Goal: Transaction & Acquisition: Purchase product/service

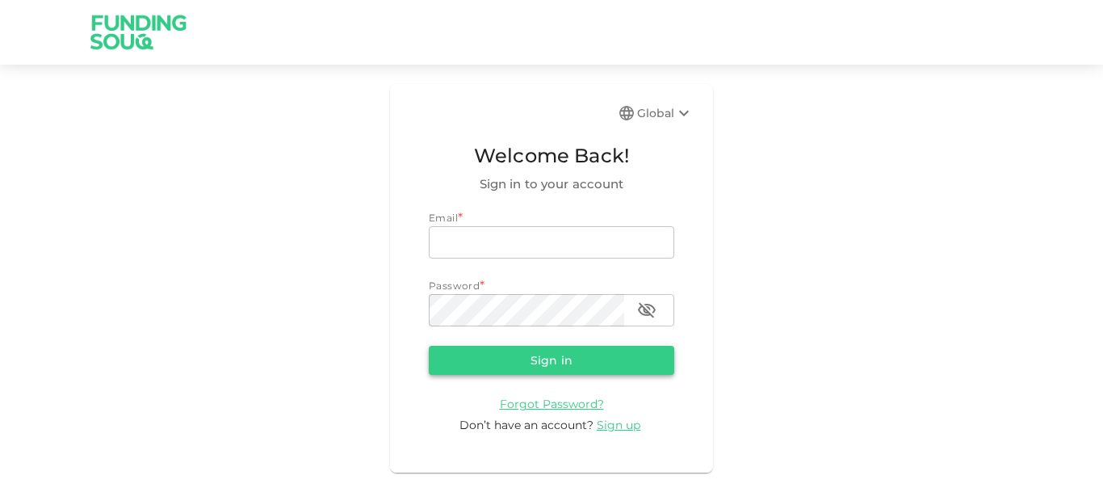
type input "[EMAIL_ADDRESS][PERSON_NAME][DOMAIN_NAME]"
click at [489, 349] on button "Sign in" at bounding box center [551, 360] width 245 height 29
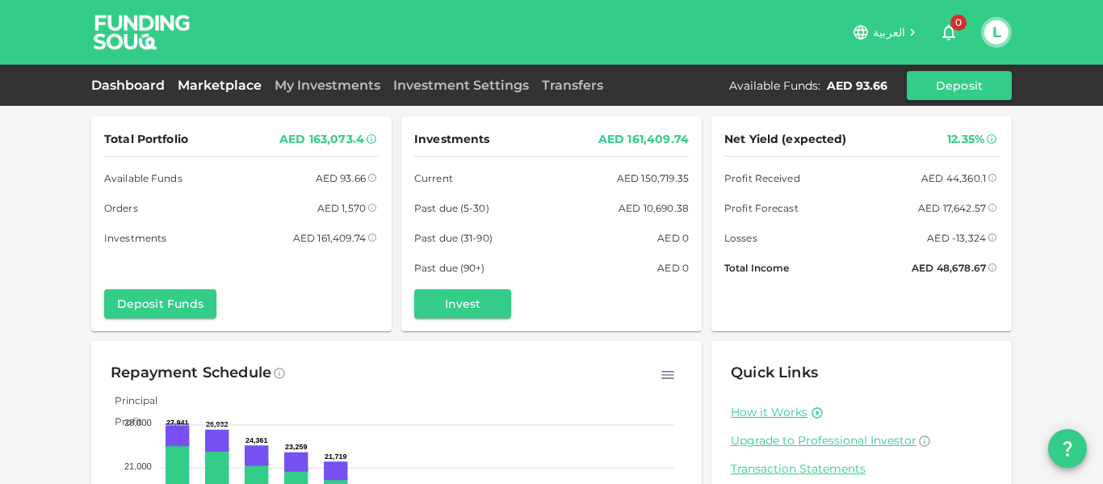
click at [191, 81] on link "Marketplace" at bounding box center [219, 85] width 97 height 15
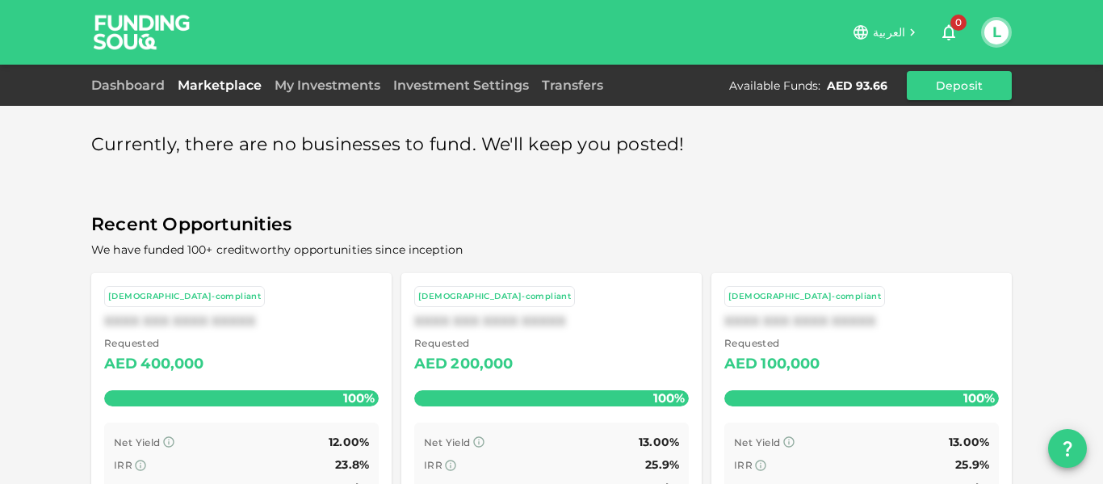
click at [233, 72] on div "Dashboard Marketplace My Investments Investment Settings Transfers Available Fu…" at bounding box center [551, 85] width 921 height 29
click at [237, 83] on link "Marketplace" at bounding box center [219, 85] width 97 height 15
click at [324, 83] on link "My Investments" at bounding box center [327, 85] width 119 height 15
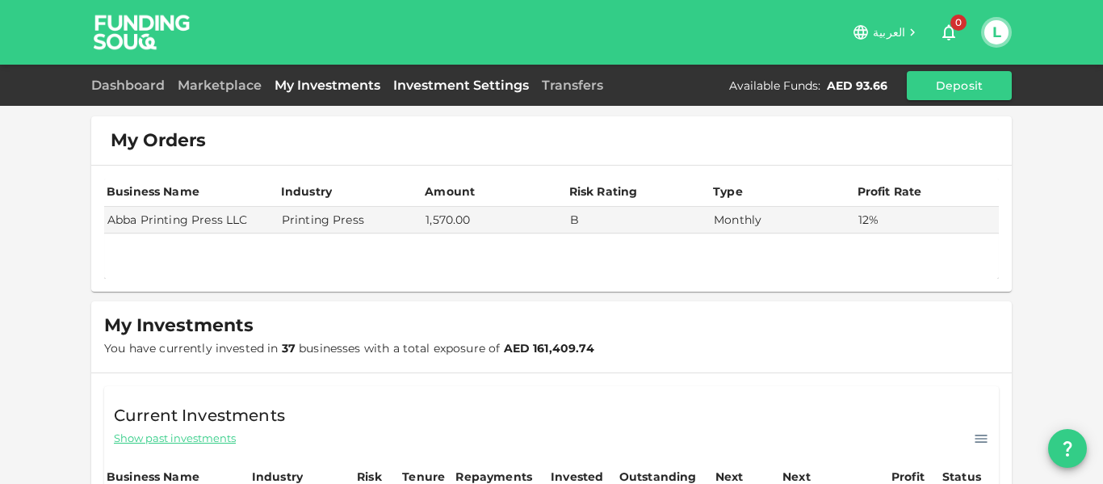
click at [444, 85] on link "Investment Settings" at bounding box center [461, 85] width 149 height 15
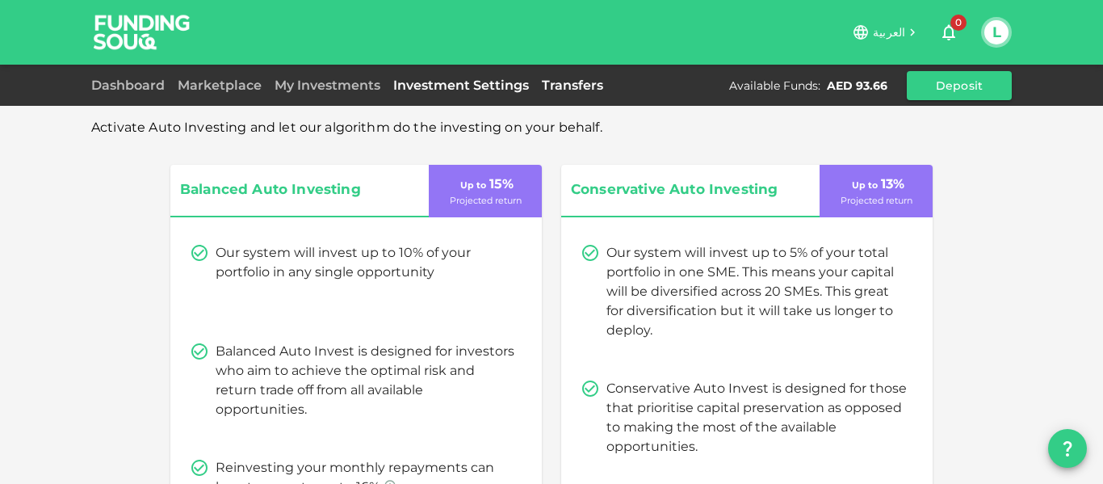
click at [568, 83] on link "Transfers" at bounding box center [572, 85] width 74 height 15
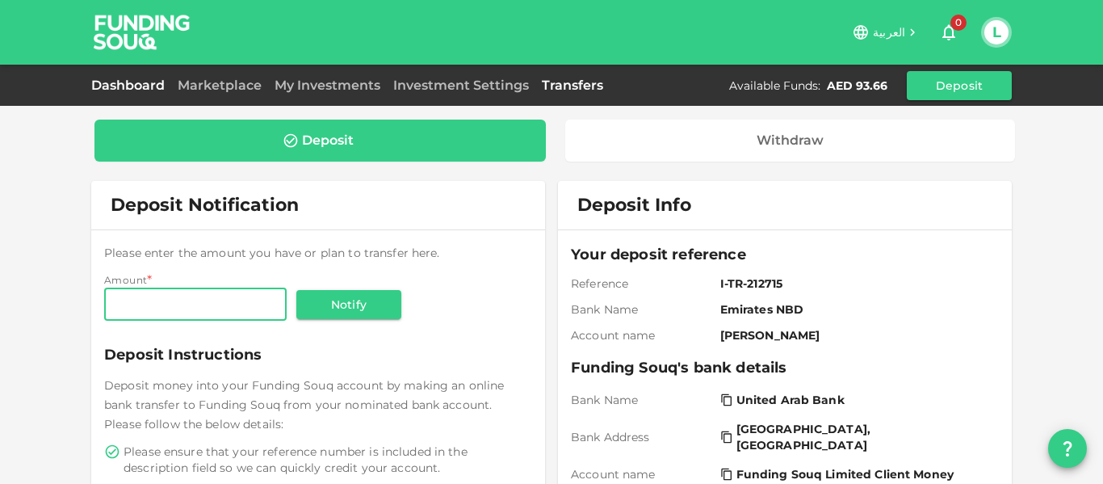
click at [141, 80] on link "Dashboard" at bounding box center [131, 85] width 80 height 15
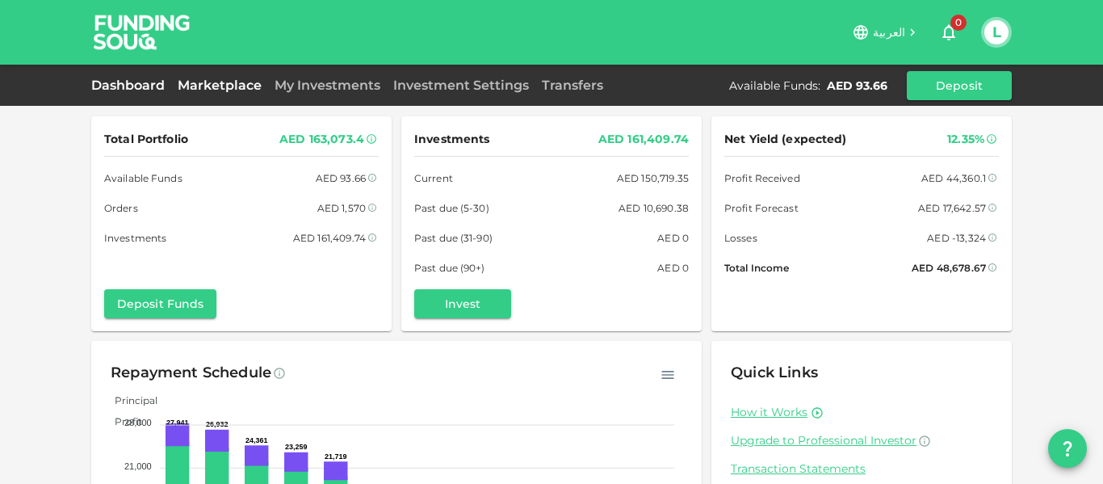
click at [202, 92] on link "Marketplace" at bounding box center [219, 85] width 97 height 15
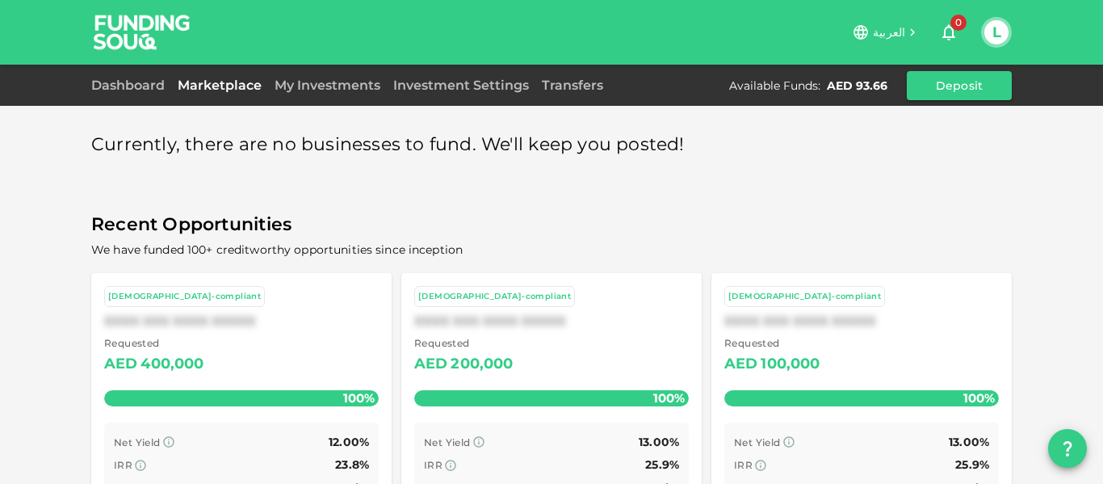
click at [187, 86] on link "Marketplace" at bounding box center [219, 85] width 97 height 15
click at [149, 84] on link "Dashboard" at bounding box center [131, 85] width 80 height 15
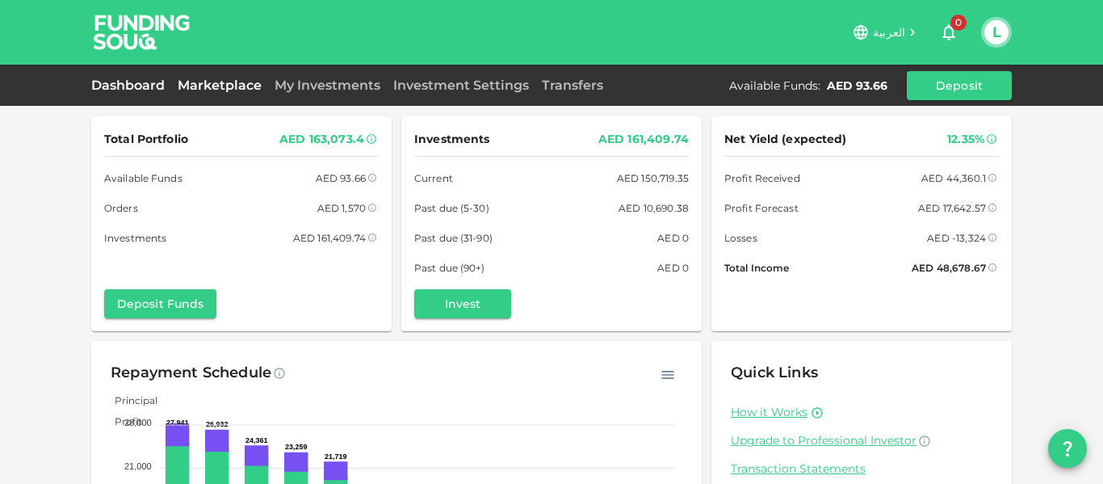
click at [233, 88] on link "Marketplace" at bounding box center [219, 85] width 97 height 15
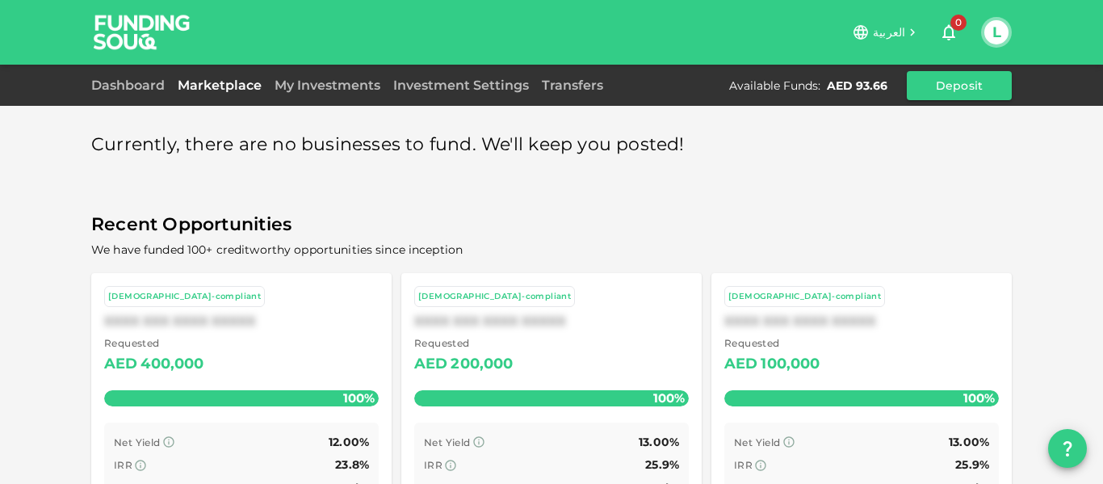
click at [299, 82] on link "My Investments" at bounding box center [327, 85] width 119 height 15
